Goal: Check status: Check status

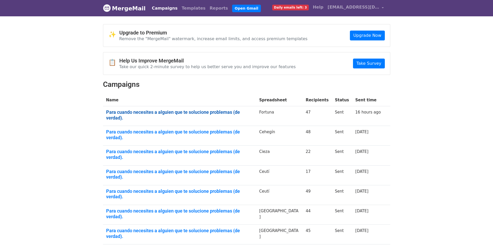
click at [130, 111] on link "Para cuando necesites a alguien que te solucione problemas (de verdad)." at bounding box center [179, 114] width 147 height 11
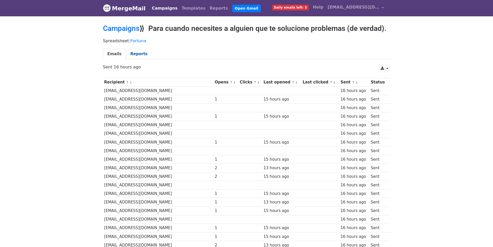
click at [138, 49] on link "Reports" at bounding box center [139, 54] width 26 height 11
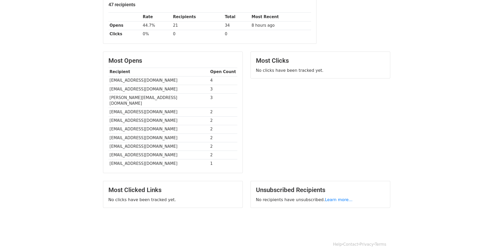
scroll to position [83, 0]
